Goal: Task Accomplishment & Management: Manage account settings

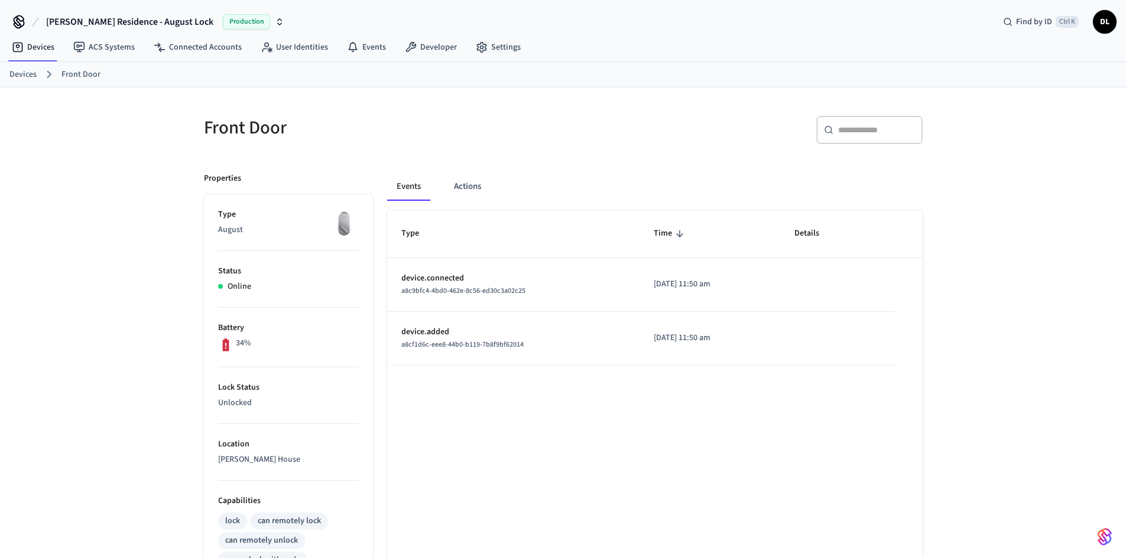
scroll to position [161, 0]
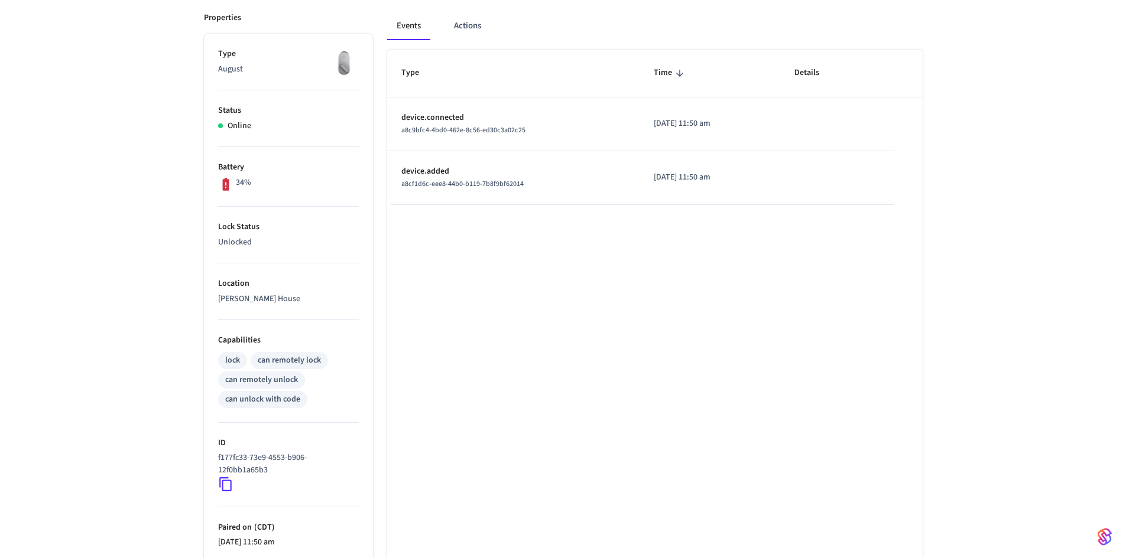
click at [223, 484] on icon at bounding box center [225, 485] width 12 height 14
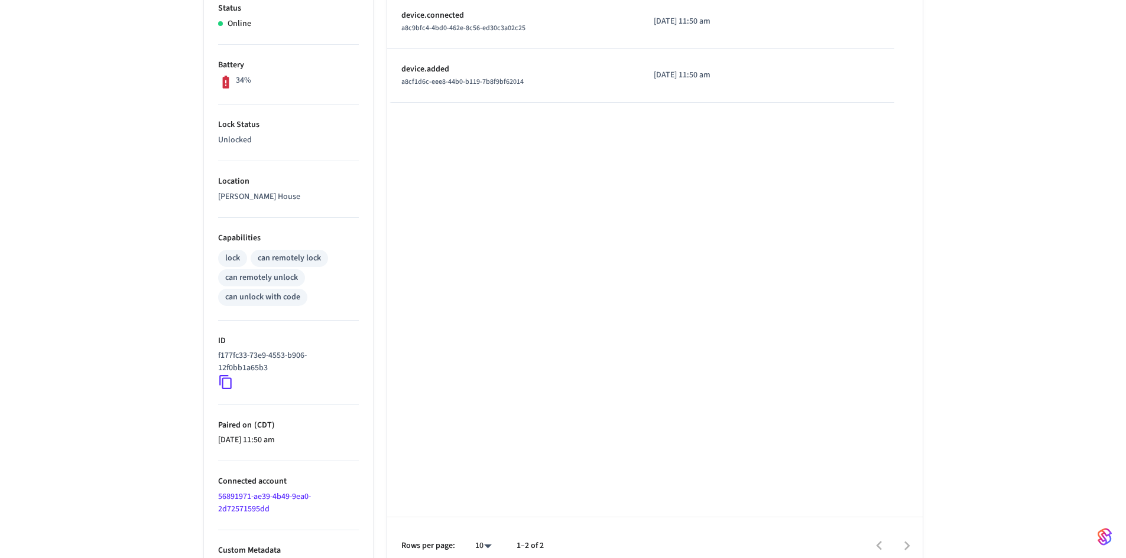
scroll to position [279, 0]
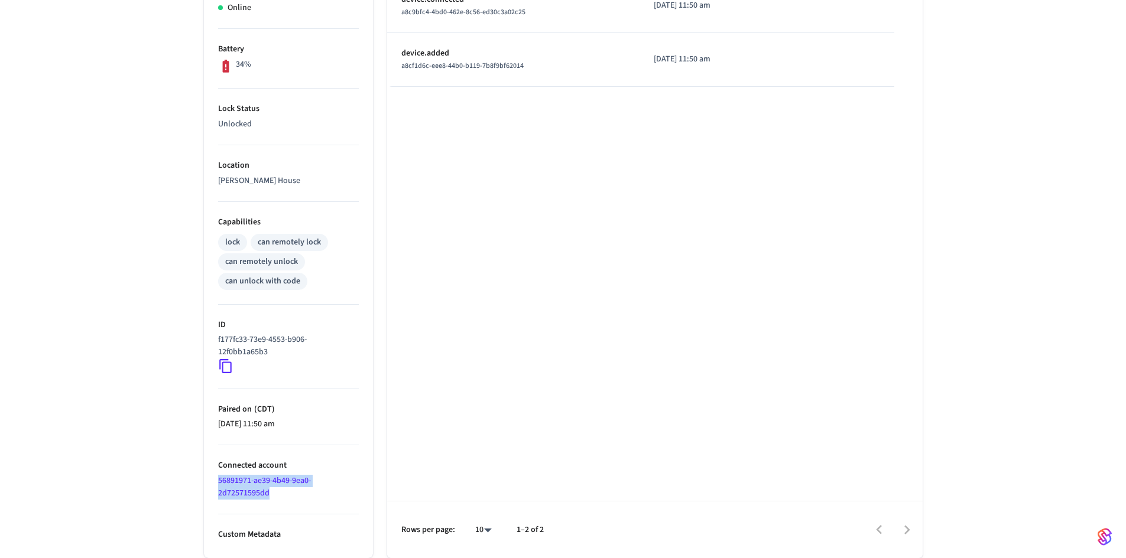
drag, startPoint x: 282, startPoint y: 498, endPoint x: 220, endPoint y: 480, distance: 64.5
click at [220, 480] on li "Connected account 56891971-ae39-4b49-9ea0-2d72571595dd" at bounding box center [288, 480] width 141 height 69
copy link "56891971-ae39-4b49-9ea0-2d72571595dd"
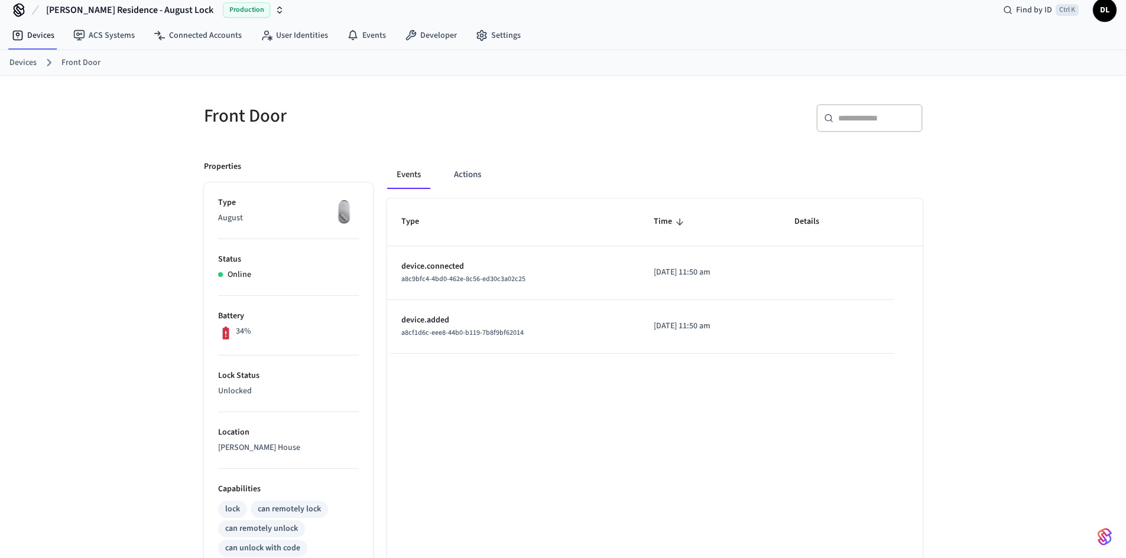
scroll to position [0, 0]
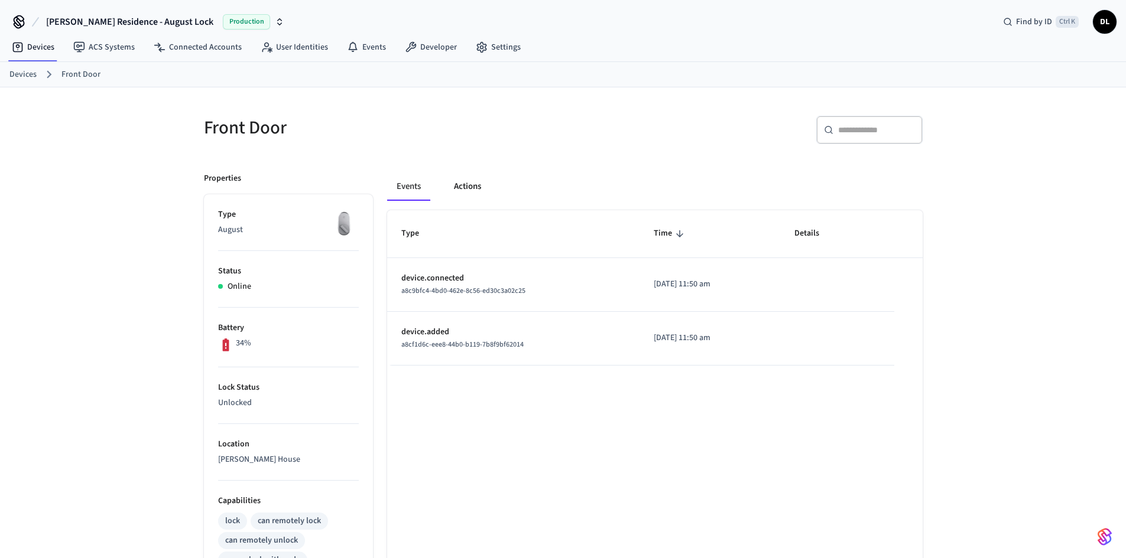
click at [461, 186] on button "Actions" at bounding box center [467, 187] width 46 height 28
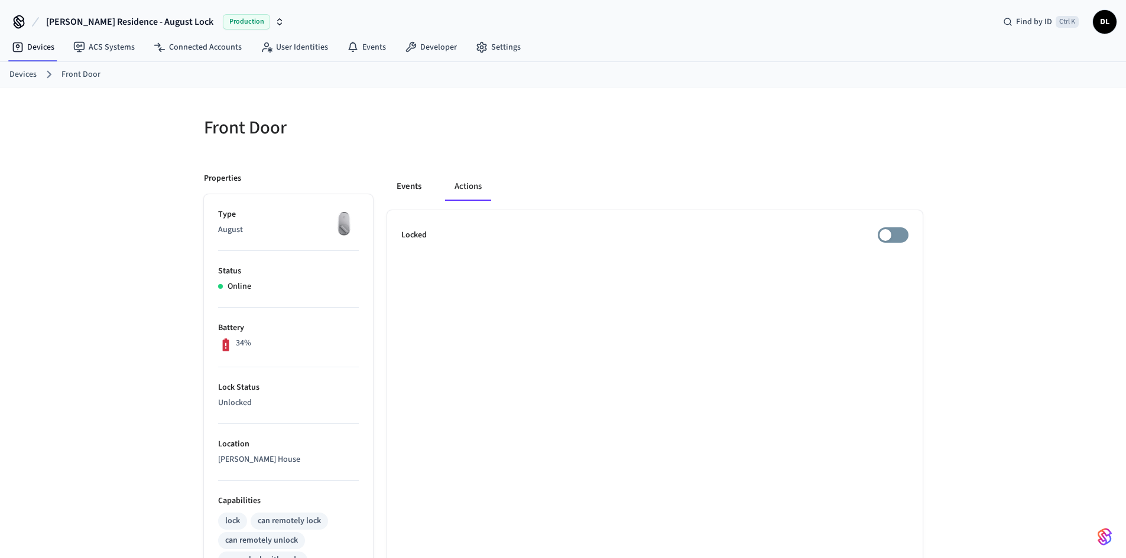
click at [406, 187] on button "Events" at bounding box center [409, 187] width 44 height 28
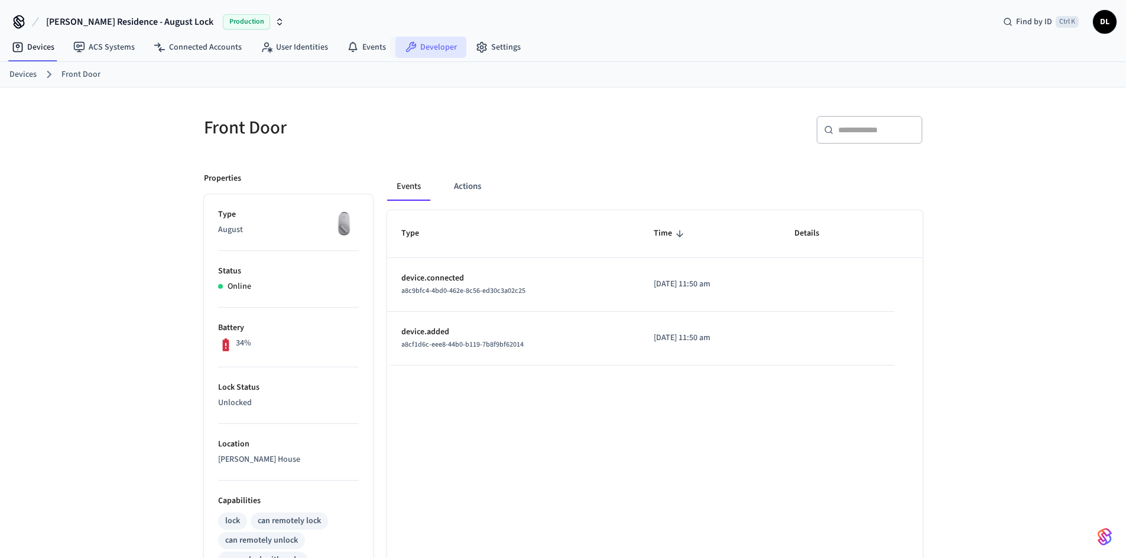
click at [412, 51] on link "Developer" at bounding box center [430, 47] width 71 height 21
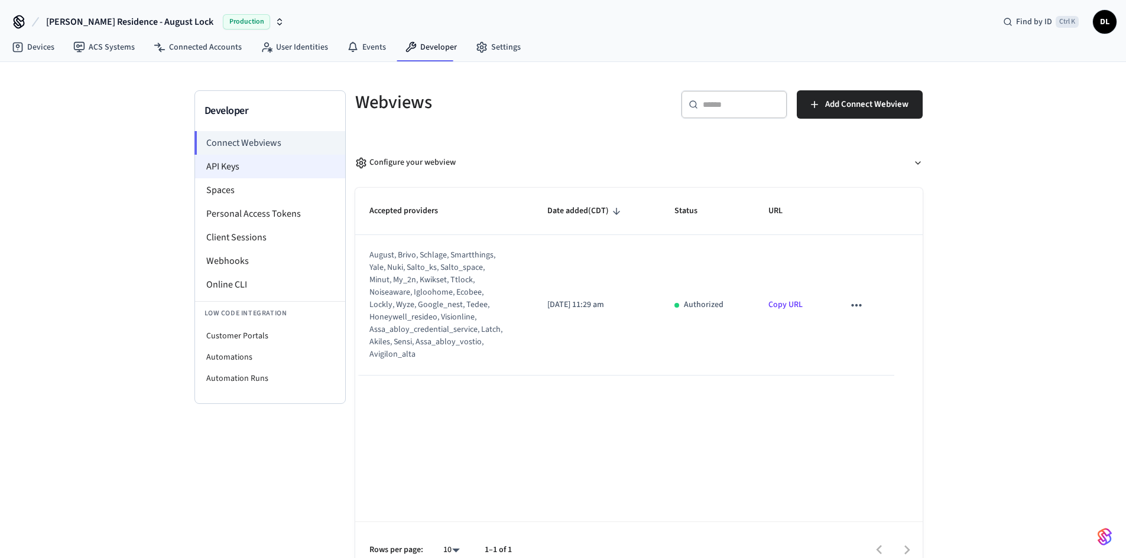
click at [227, 173] on li "API Keys" at bounding box center [270, 167] width 150 height 24
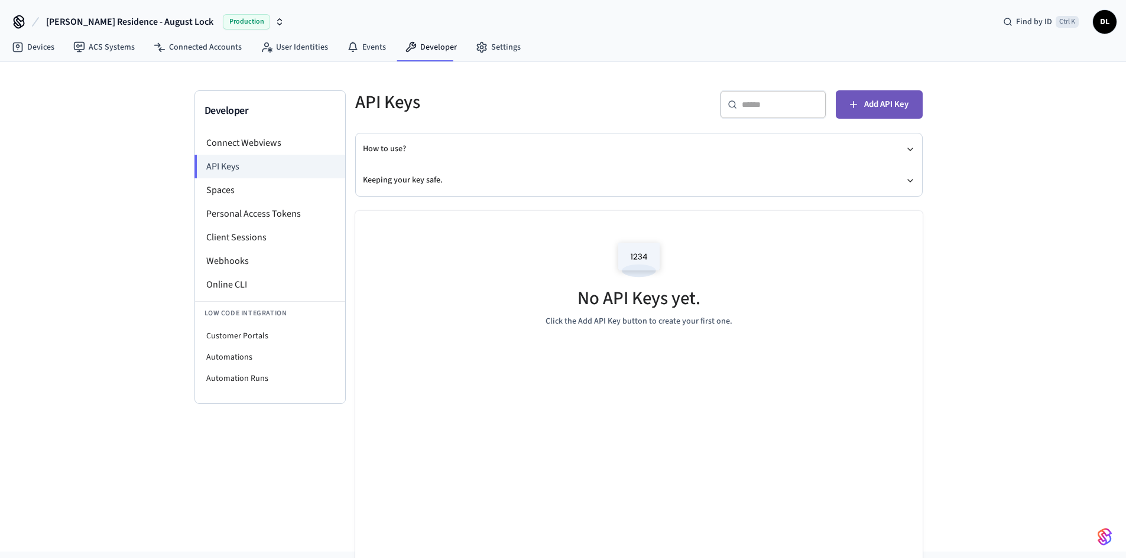
click at [864, 113] on button "Add API Key" at bounding box center [878, 104] width 87 height 28
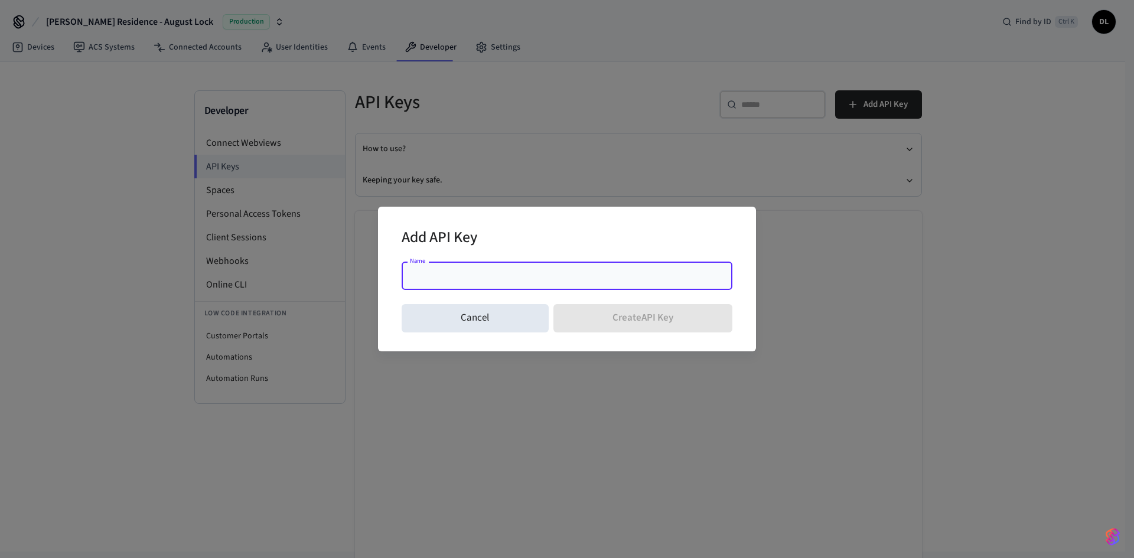
click at [425, 274] on input "Name" at bounding box center [567, 276] width 317 height 12
paste input "**********"
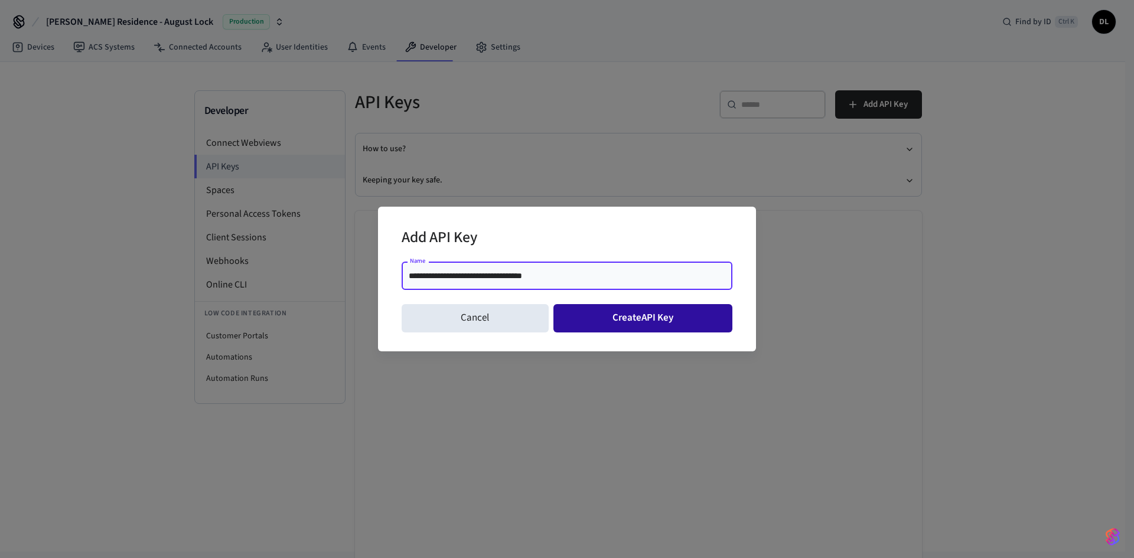
type input "**********"
click at [595, 326] on button "Create API Key" at bounding box center [644, 318] width 180 height 28
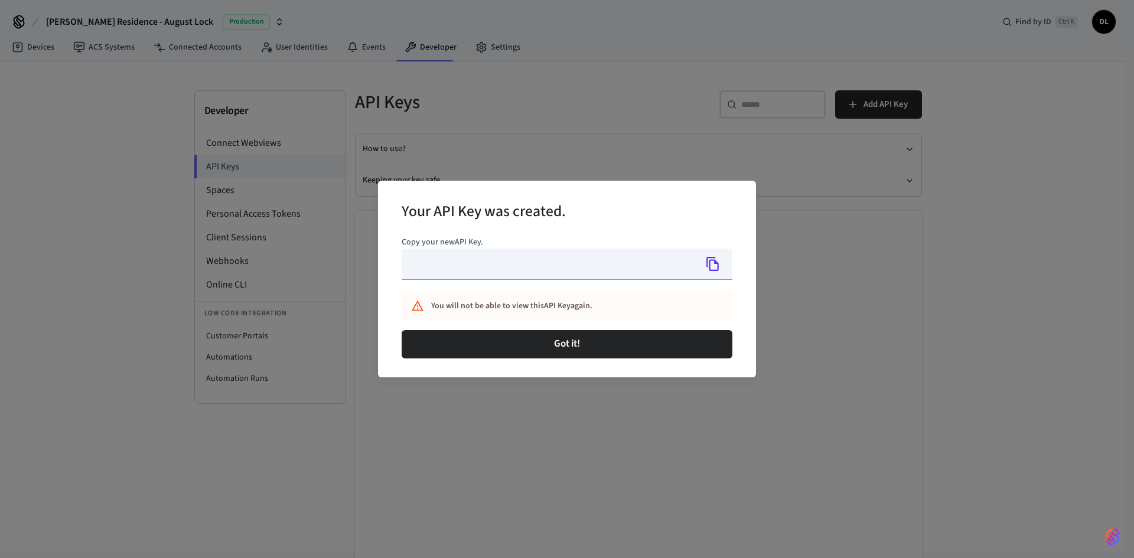
type input "**********"
click at [711, 265] on icon "Copy" at bounding box center [713, 263] width 15 height 15
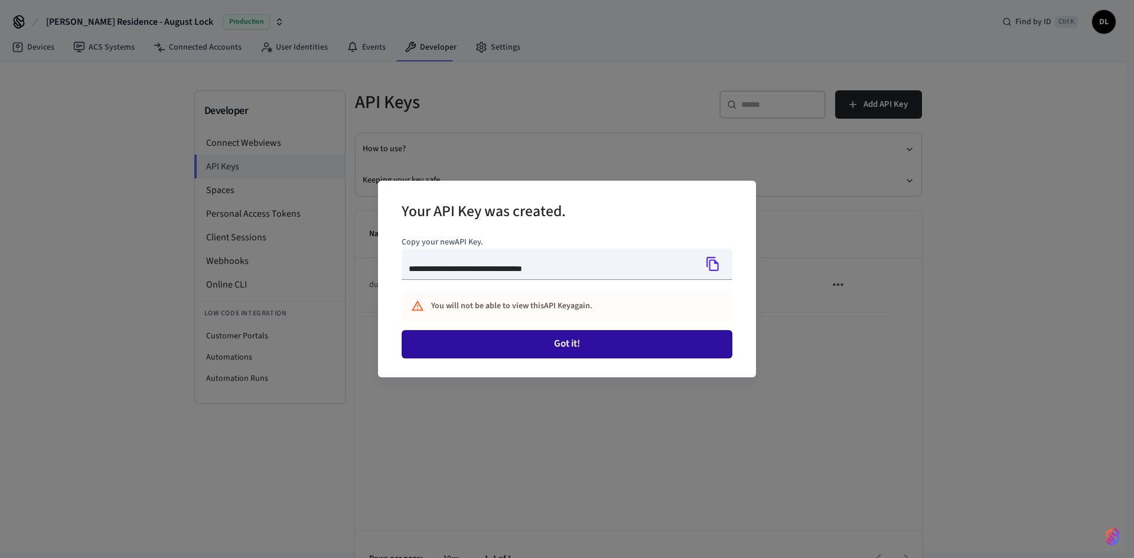
click at [570, 347] on button "Got it!" at bounding box center [567, 344] width 331 height 28
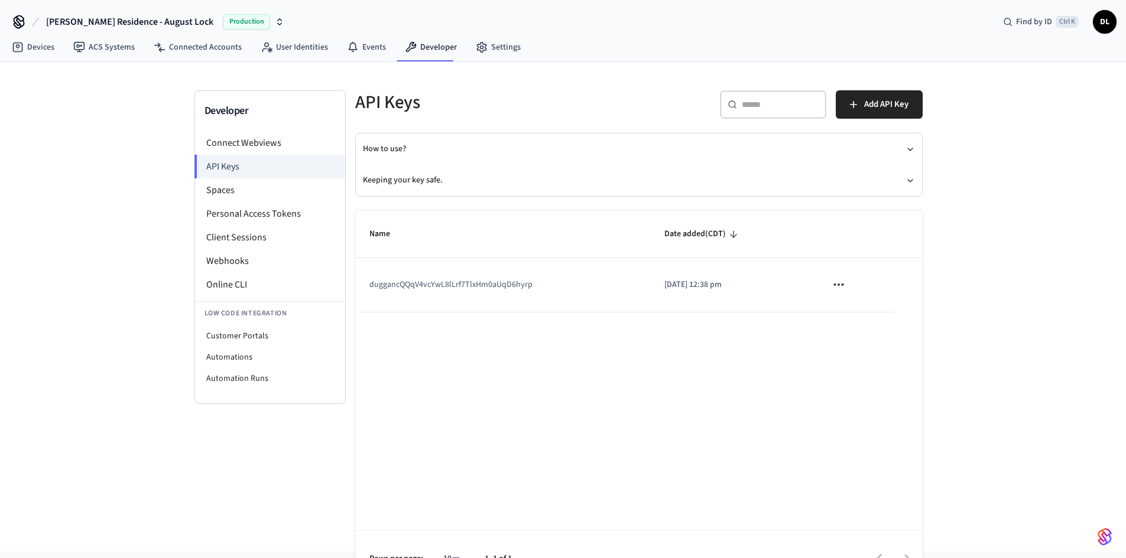
click at [448, 288] on td "duggancQQqV4vcYwL8lLrf7TlxHm0aUqD6hyrp" at bounding box center [502, 285] width 295 height 54
drag, startPoint x: 529, startPoint y: 287, endPoint x: 359, endPoint y: 283, distance: 170.8
click at [359, 283] on td "duggancQQqV4vcYwL8lLrf7TlxHm0aUqD6hyrp" at bounding box center [502, 285] width 295 height 54
copy td "duggancQQqV4vcYwL8lLrf7TlxHm0aUqD6hyrp"
click at [611, 333] on div "Name Date added (CDT) duggancQQqV4vcYwL8lLrf7TlxHm0aUqD6hyrp [DATE] 12:38 pm Ro…" at bounding box center [638, 399] width 567 height 377
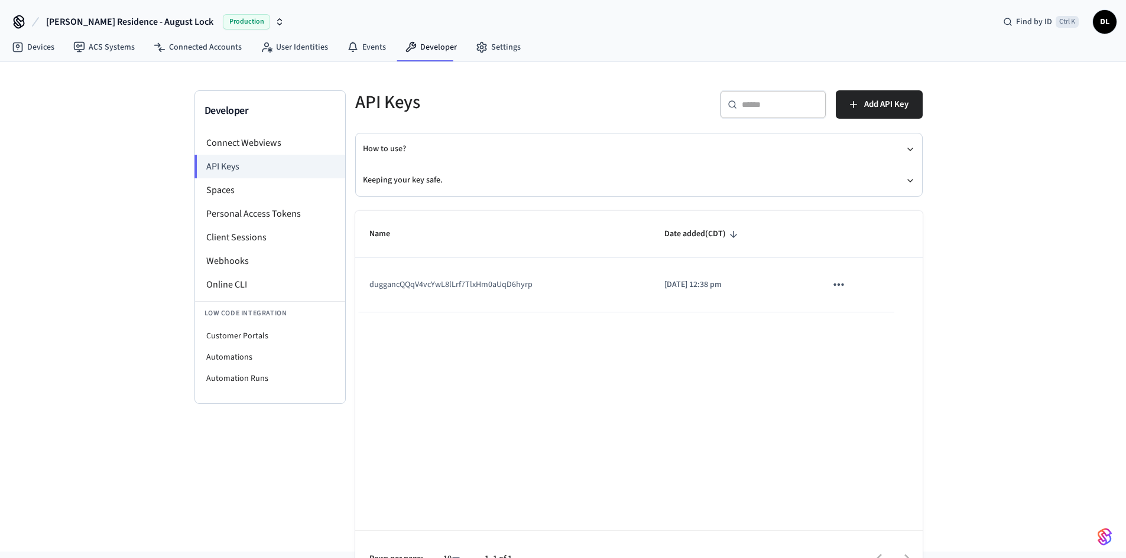
click at [836, 283] on icon "sticky table" at bounding box center [838, 284] width 15 height 15
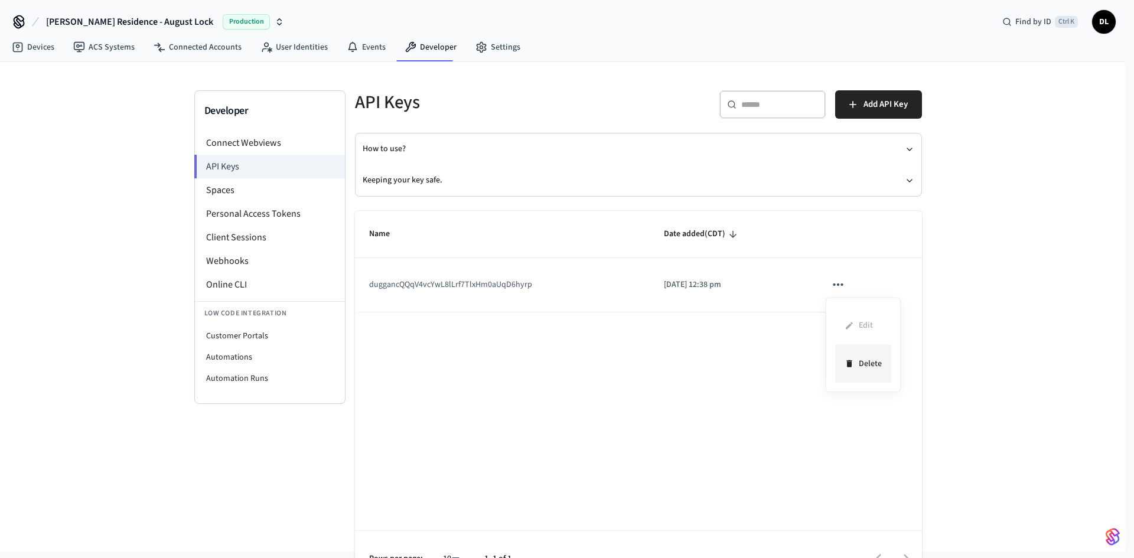
click at [864, 363] on li "Delete" at bounding box center [863, 363] width 56 height 37
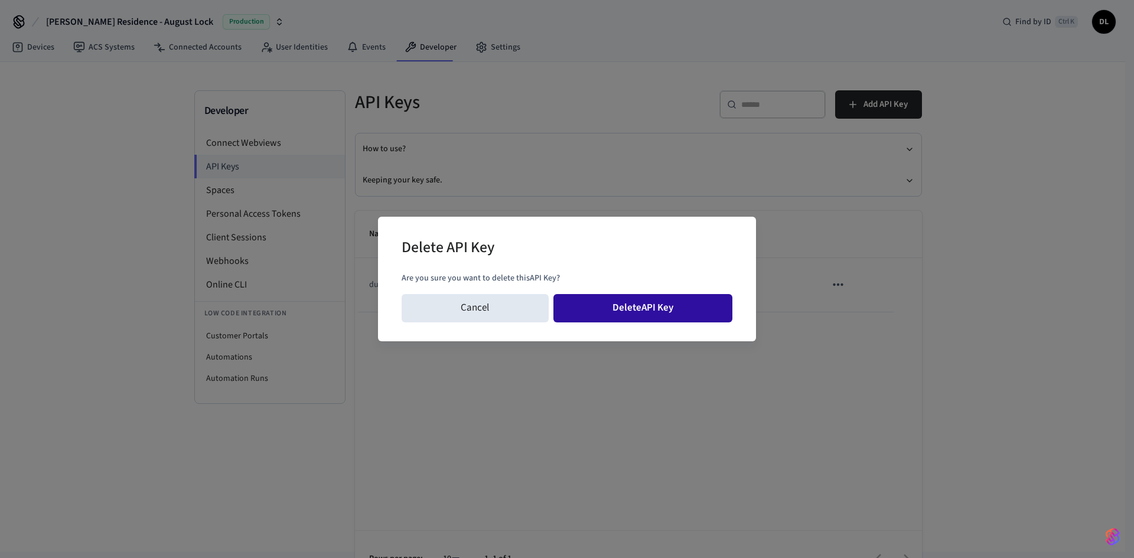
click at [638, 308] on button "Delete API Key" at bounding box center [644, 308] width 180 height 28
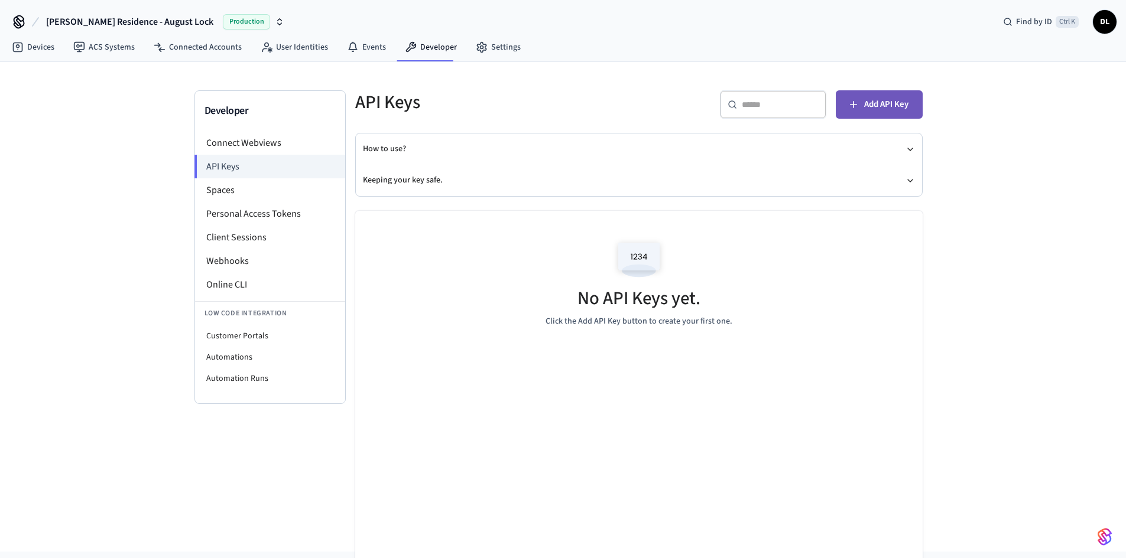
click at [850, 105] on icon "button" at bounding box center [853, 105] width 12 height 12
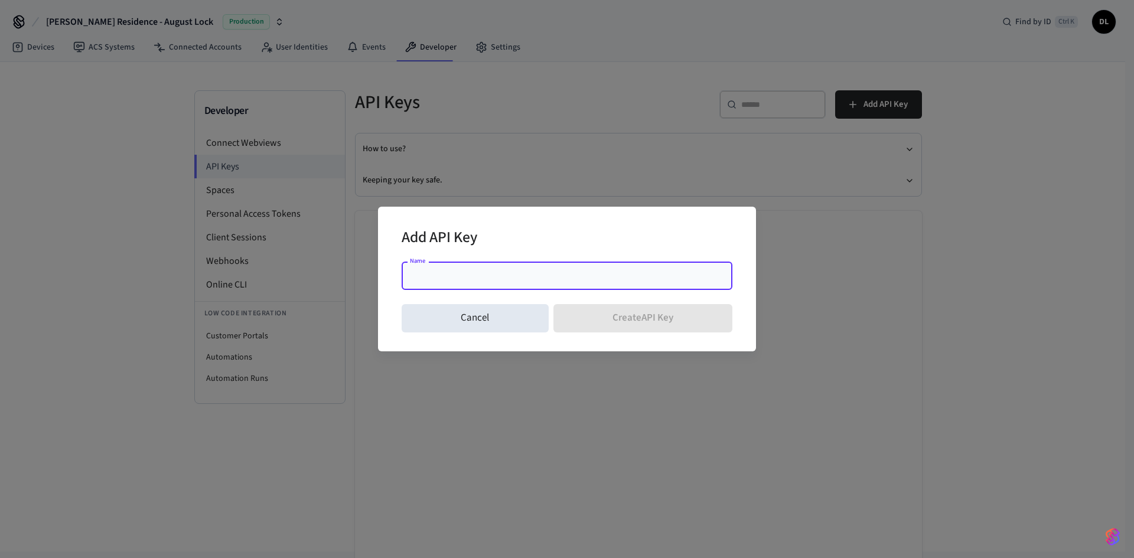
click at [437, 274] on input "Name" at bounding box center [567, 276] width 317 height 12
click at [422, 278] on input "Name" at bounding box center [567, 276] width 317 height 12
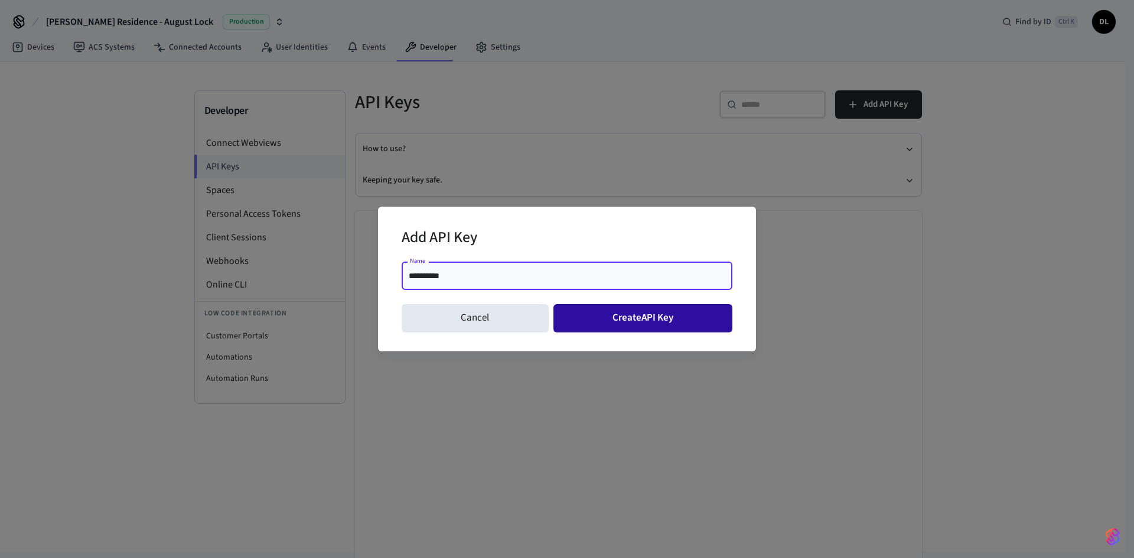
type input "**********"
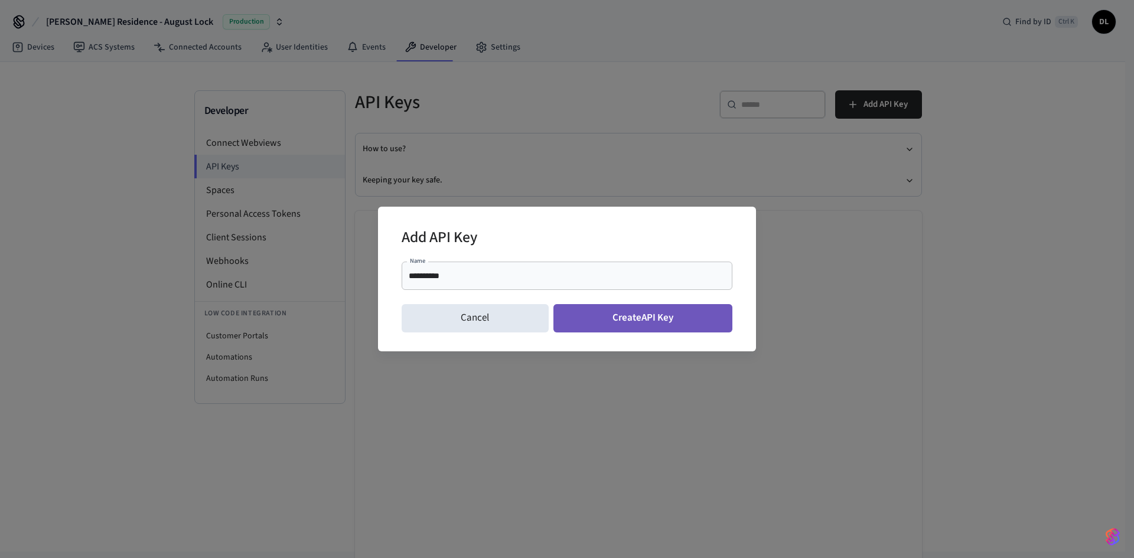
click at [629, 317] on button "Create API Key" at bounding box center [644, 318] width 180 height 28
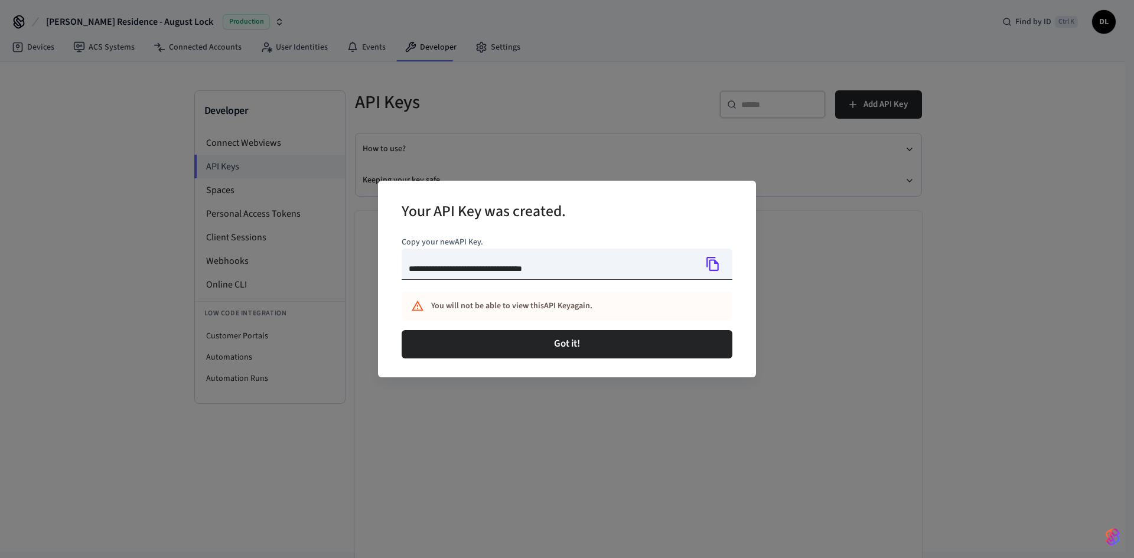
type input "**********"
click at [711, 268] on icon "Copy" at bounding box center [713, 263] width 15 height 15
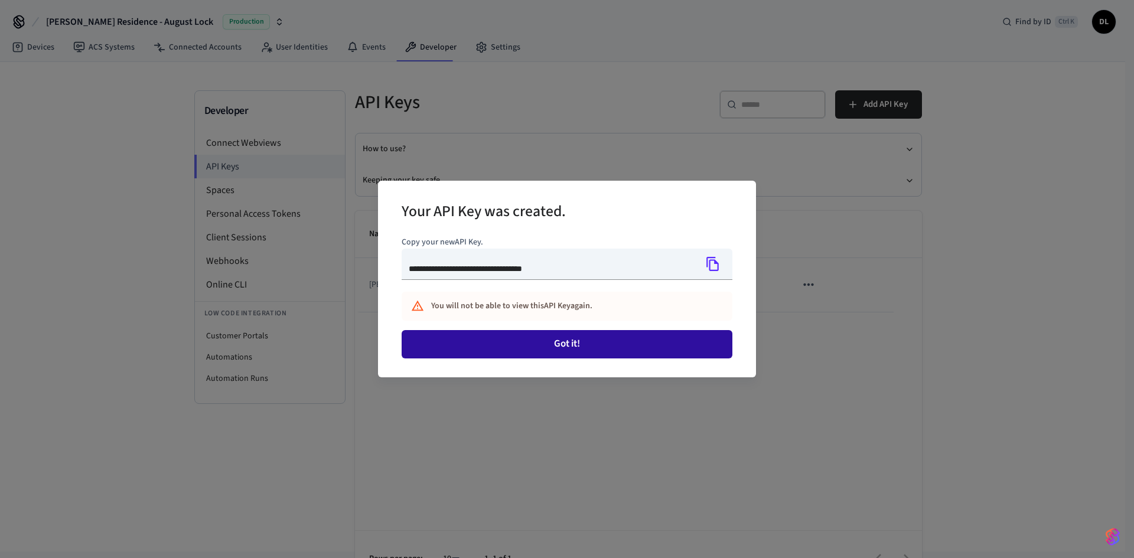
click at [567, 346] on button "Got it!" at bounding box center [567, 344] width 331 height 28
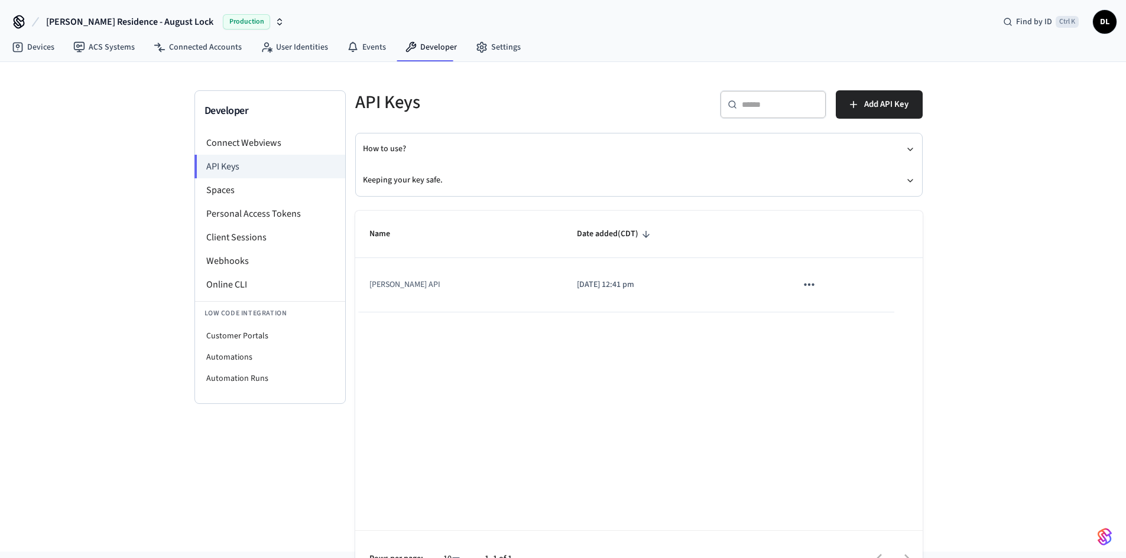
click at [564, 326] on div "Name Date added (CDT) [PERSON_NAME] API [DATE] 12:41 pm Rows per page: 10 ** 1–…" at bounding box center [638, 399] width 567 height 377
